Goal: Information Seeking & Learning: Find specific fact

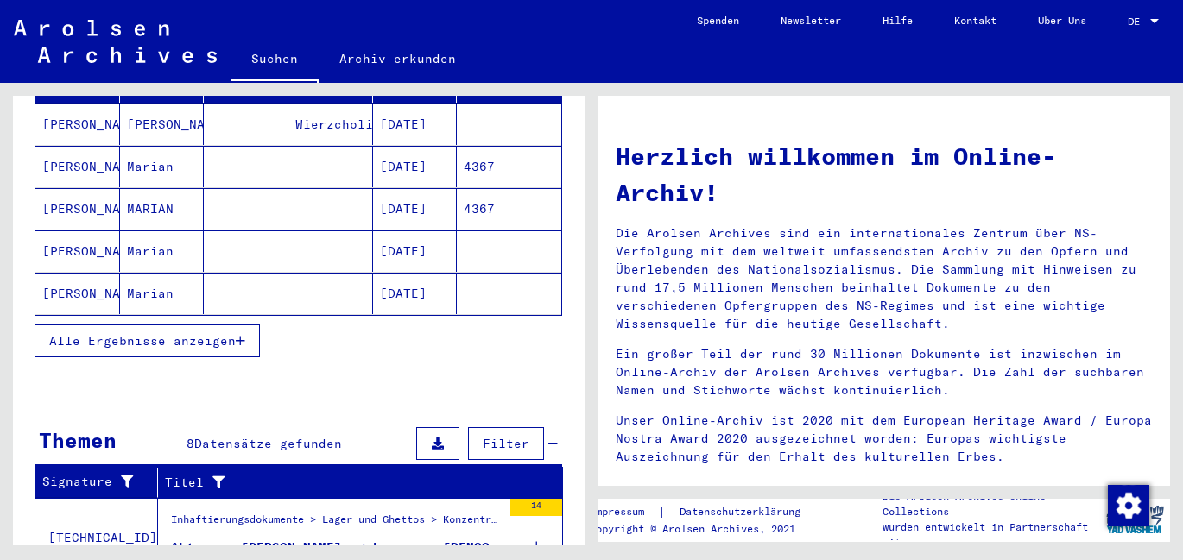
scroll to position [259, 0]
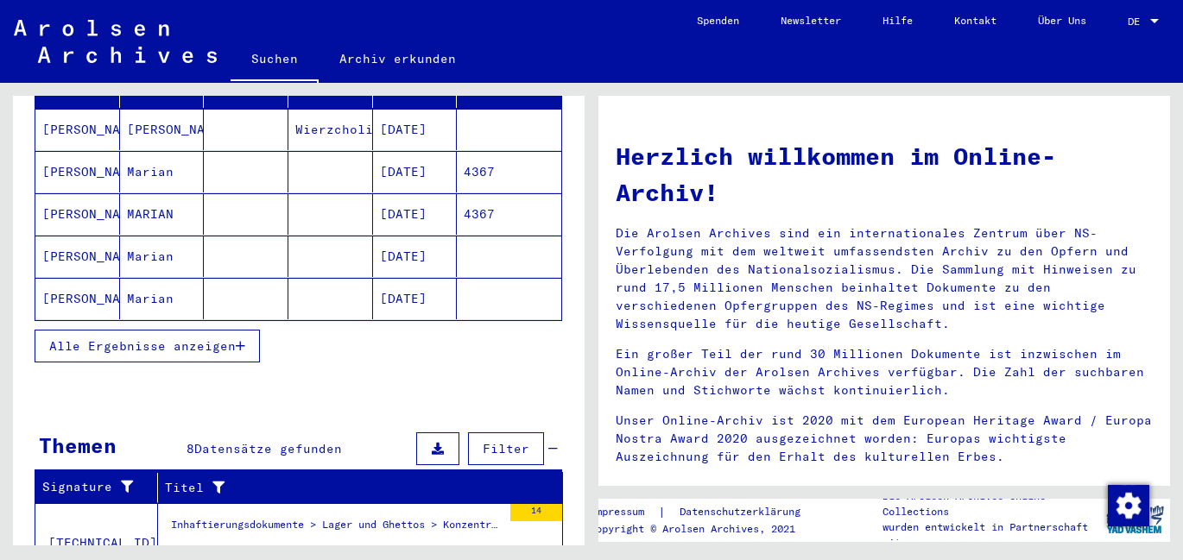
click at [472, 284] on mat-cell at bounding box center [509, 298] width 104 height 41
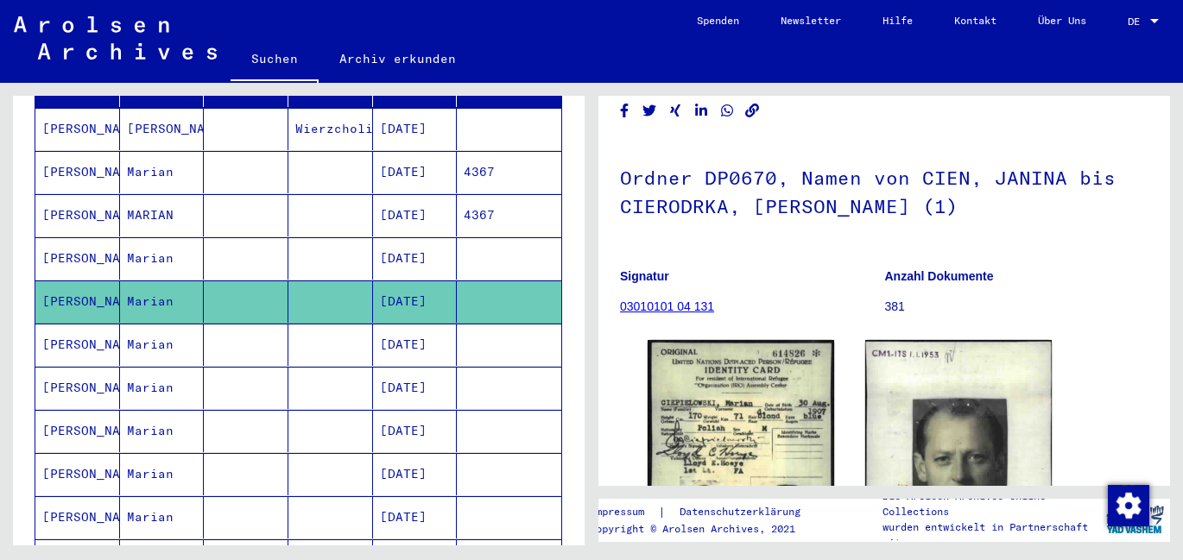
scroll to position [74, 0]
click at [470, 244] on mat-cell at bounding box center [509, 258] width 104 height 42
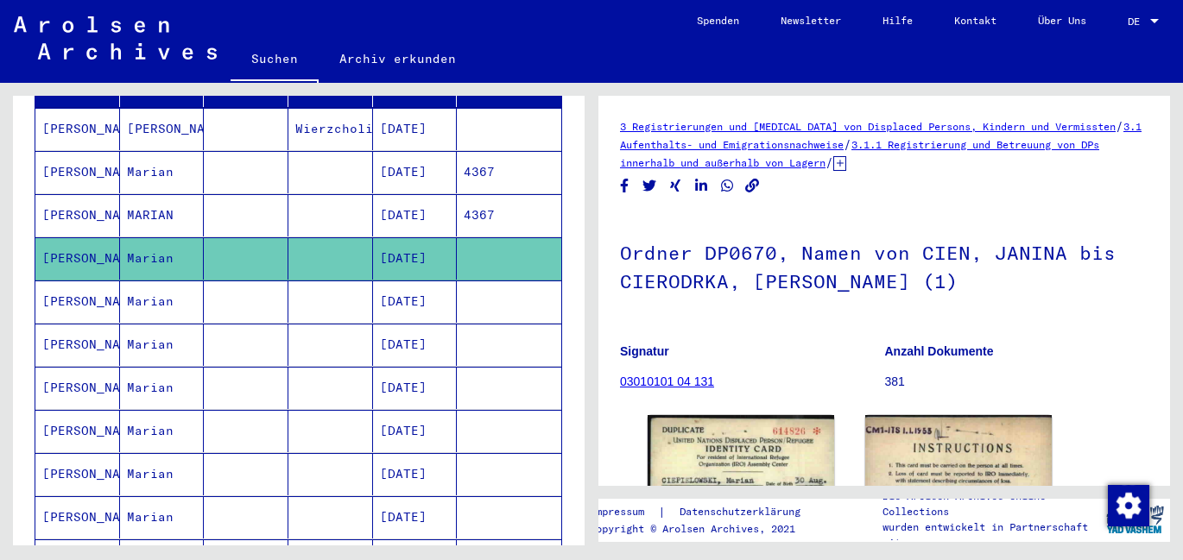
click at [483, 283] on mat-cell at bounding box center [509, 302] width 104 height 42
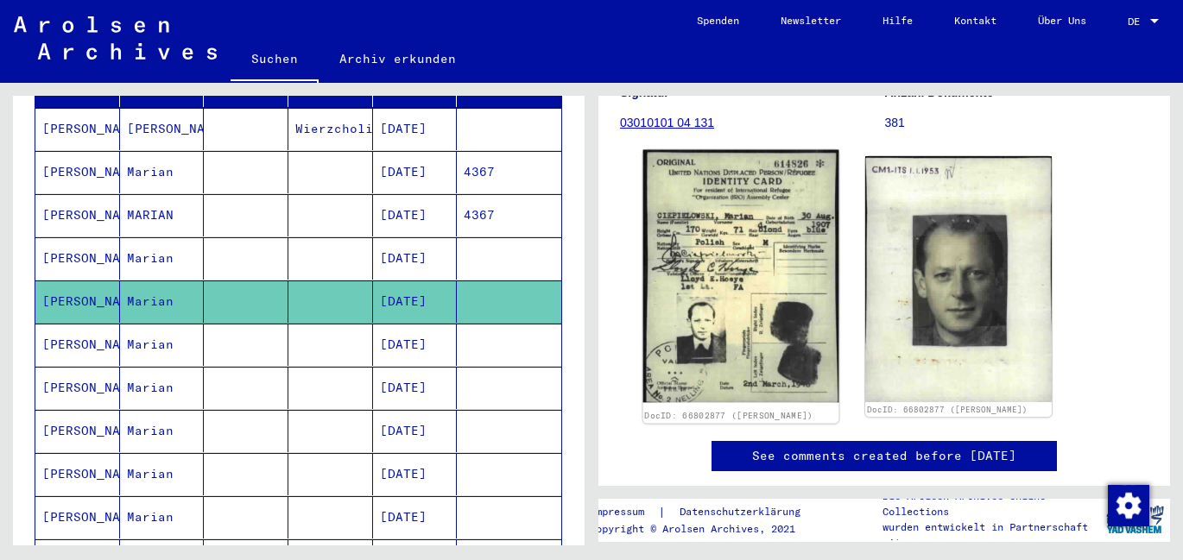
scroll to position [345, 0]
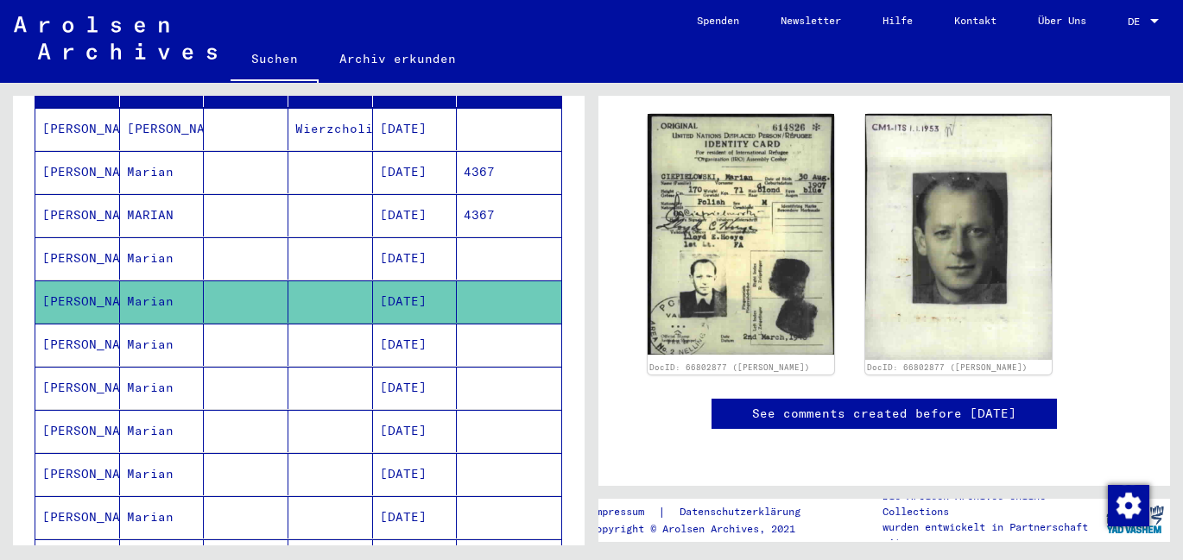
click at [480, 325] on mat-cell at bounding box center [509, 345] width 104 height 42
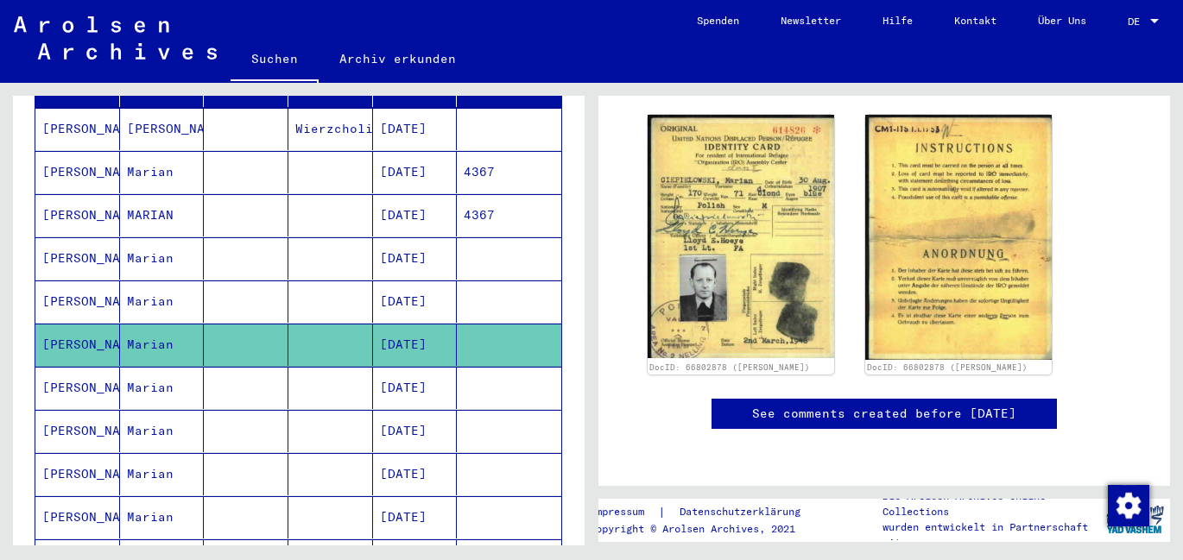
scroll to position [345, 0]
click at [481, 372] on mat-cell at bounding box center [509, 388] width 104 height 42
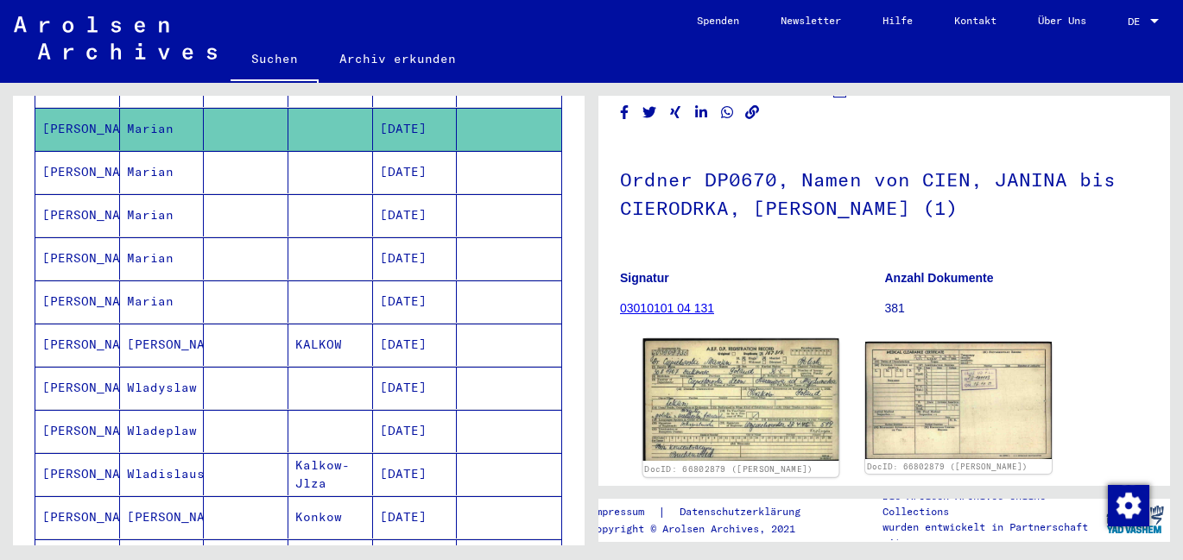
scroll to position [173, 0]
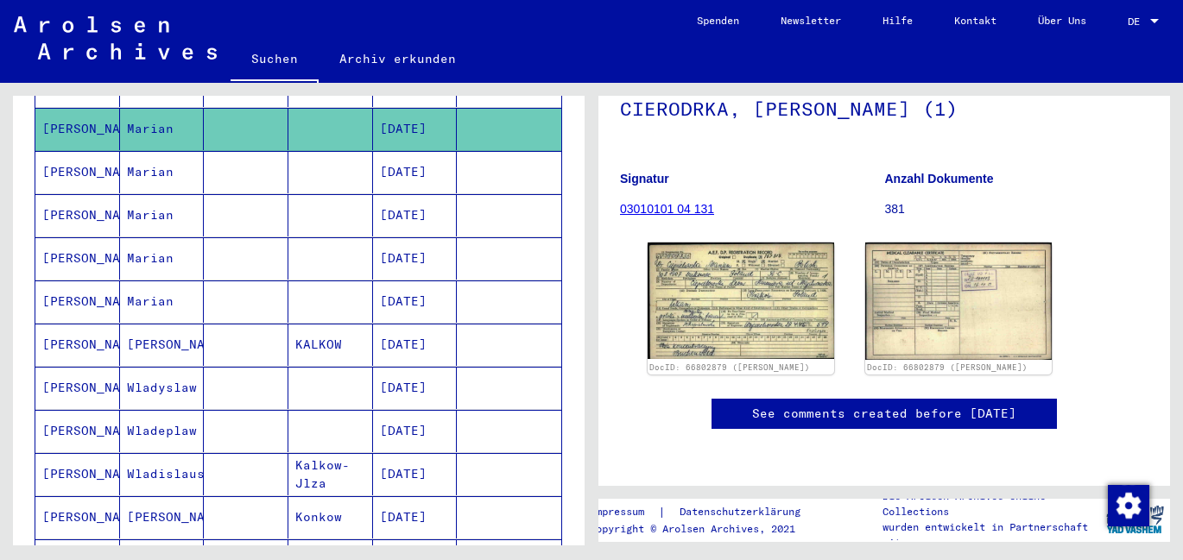
click at [480, 155] on mat-cell at bounding box center [509, 172] width 104 height 42
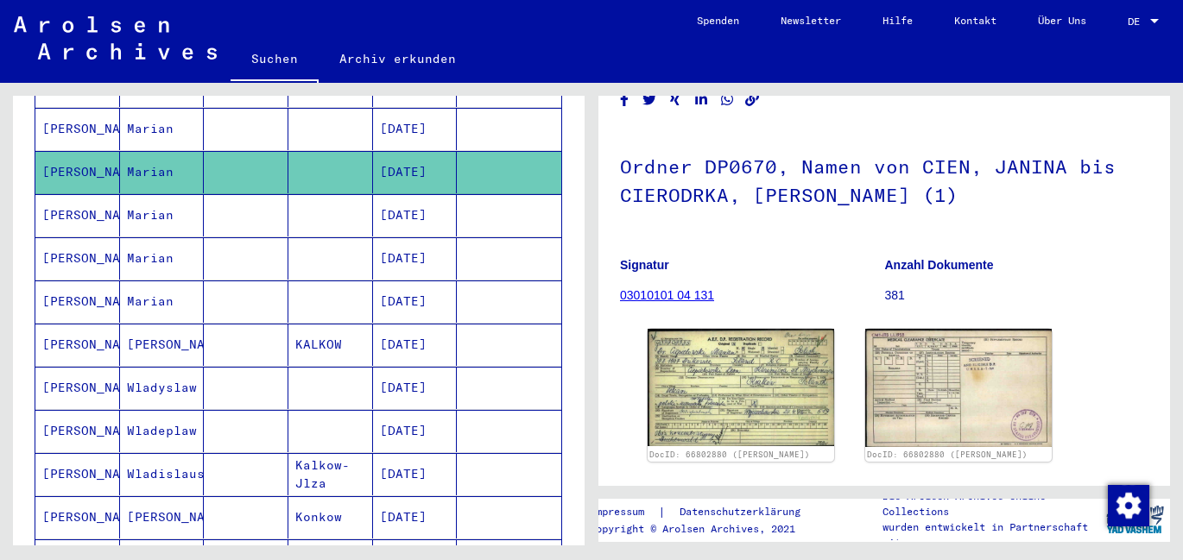
click at [459, 199] on mat-cell at bounding box center [509, 215] width 104 height 42
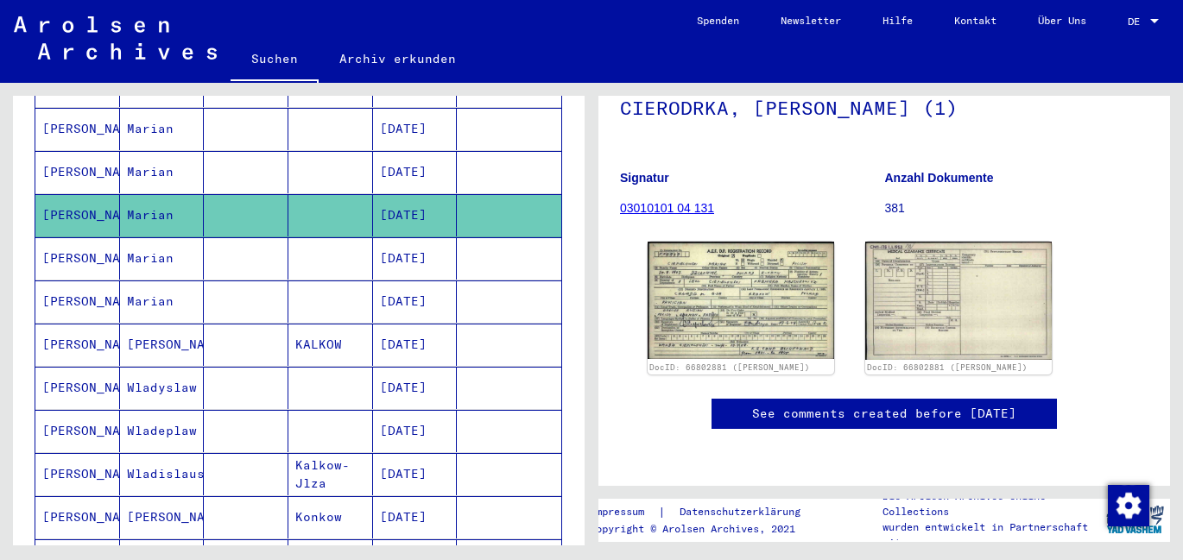
click at [487, 245] on mat-cell at bounding box center [509, 258] width 104 height 42
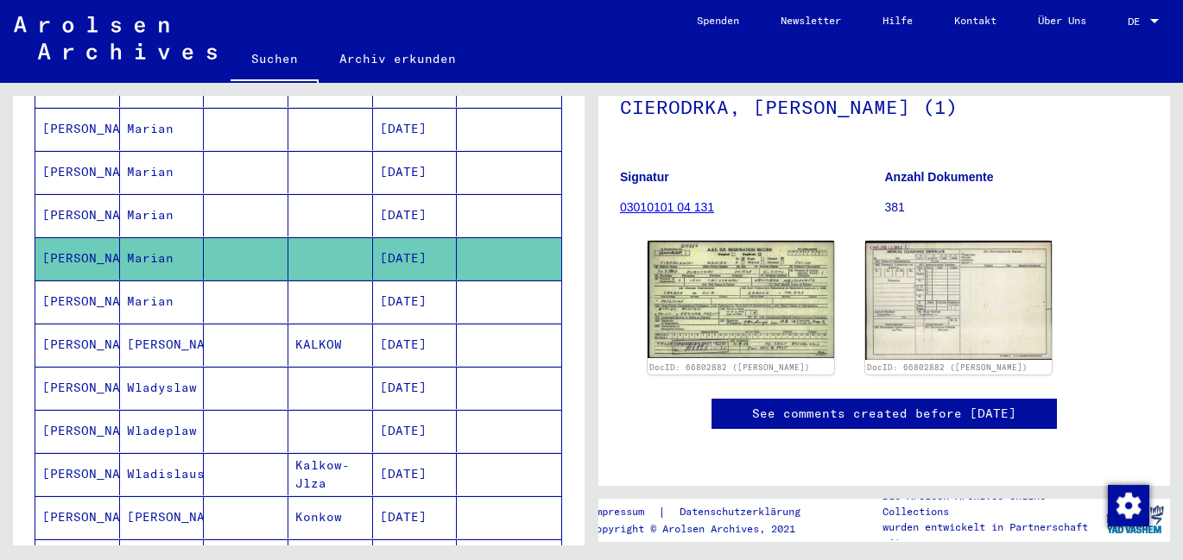
click at [488, 287] on mat-cell at bounding box center [509, 302] width 104 height 42
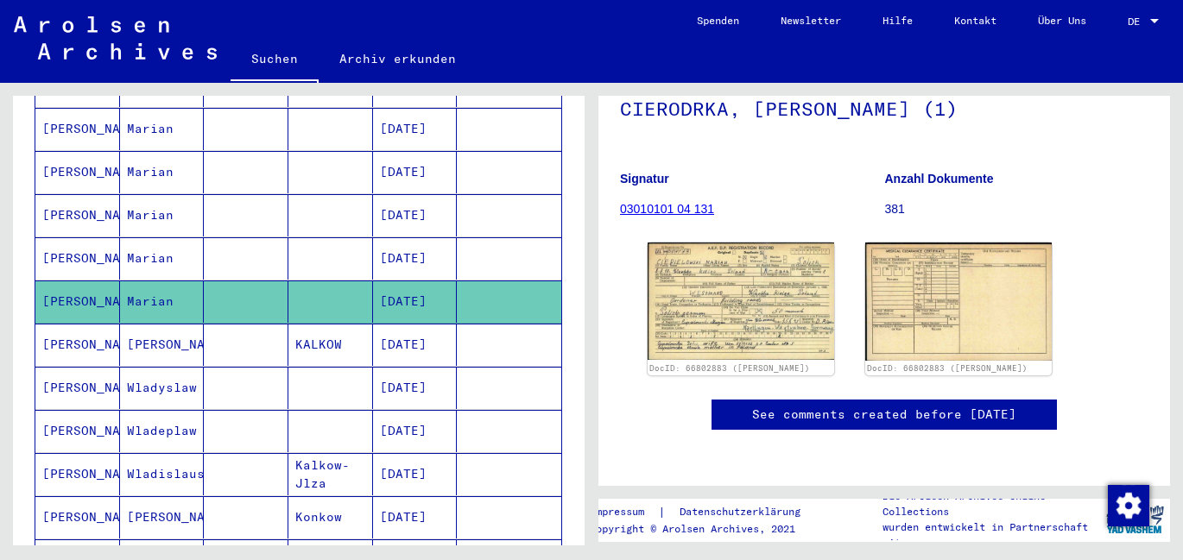
click at [460, 337] on mat-cell at bounding box center [509, 345] width 104 height 42
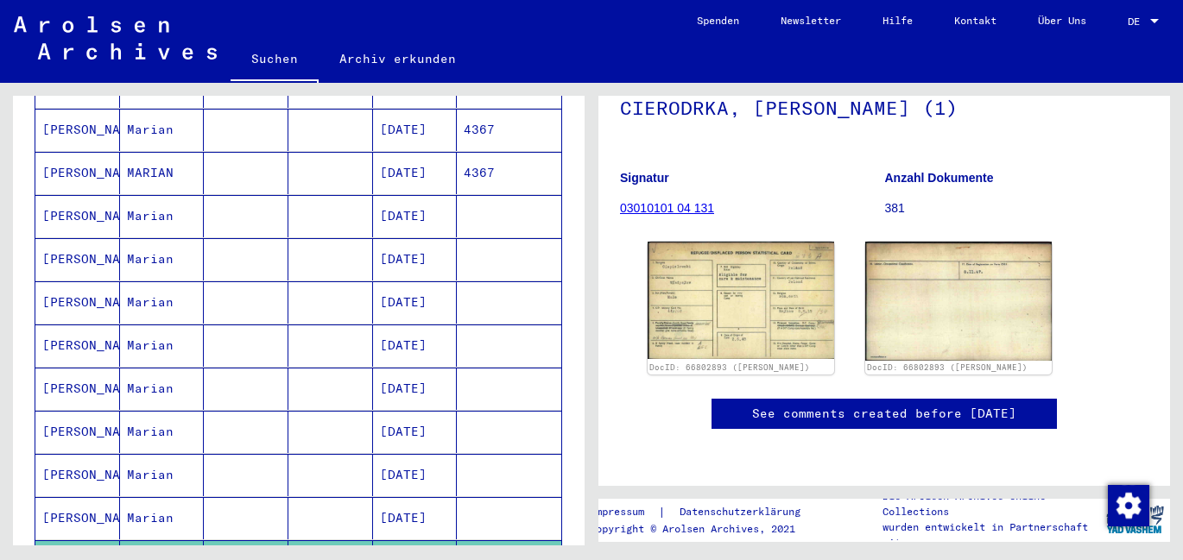
scroll to position [346, 0]
